Goal: Information Seeking & Learning: Learn about a topic

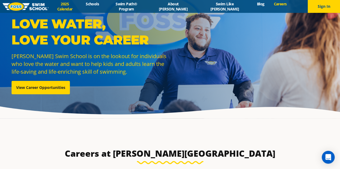
click at [70, 5] on link "2025 Calendar" at bounding box center [65, 6] width 32 height 10
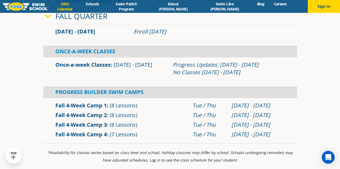
scroll to position [161, 0]
click at [109, 63] on link "Once-a-week Classes" at bounding box center [82, 64] width 55 height 7
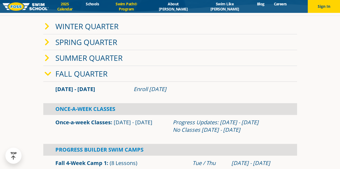
click at [147, 7] on link "Swim Path® Program" at bounding box center [126, 6] width 45 height 10
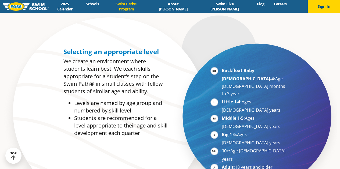
scroll to position [242, 0]
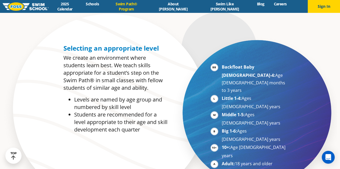
click at [222, 66] on li "Backfloat Baby 1-4: Age 6 months to 3 years" at bounding box center [255, 78] width 66 height 31
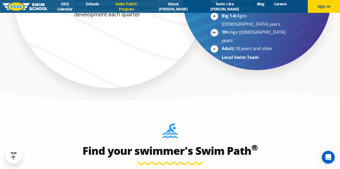
scroll to position [295, 0]
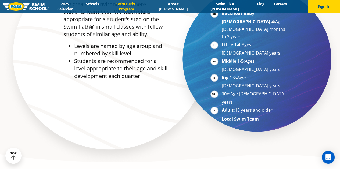
click at [222, 107] on li "Adult: 18 years and older" at bounding box center [255, 111] width 66 height 8
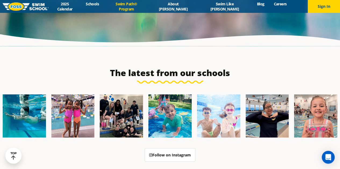
scroll to position [1397, 0]
